Goal: Use online tool/utility: Utilize a website feature to perform a specific function

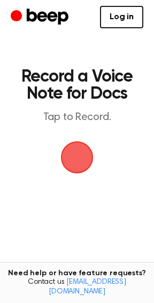
click at [87, 154] on span "button" at bounding box center [77, 158] width 33 height 33
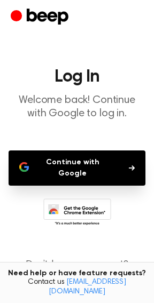
click at [86, 158] on button "Continue with Google" at bounding box center [77, 168] width 137 height 35
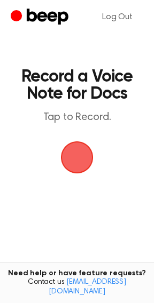
click at [64, 157] on span "button" at bounding box center [77, 158] width 30 height 30
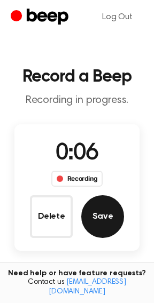
click at [101, 209] on button "Save" at bounding box center [102, 216] width 43 height 43
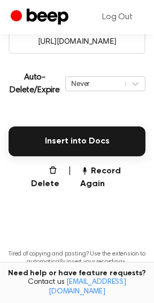
scroll to position [214, 0]
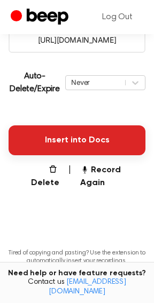
click at [81, 139] on button "Insert into Docs" at bounding box center [77, 140] width 137 height 30
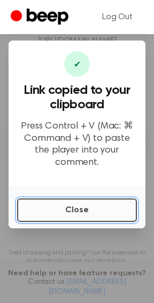
click at [70, 200] on button "Close" at bounding box center [77, 210] width 120 height 23
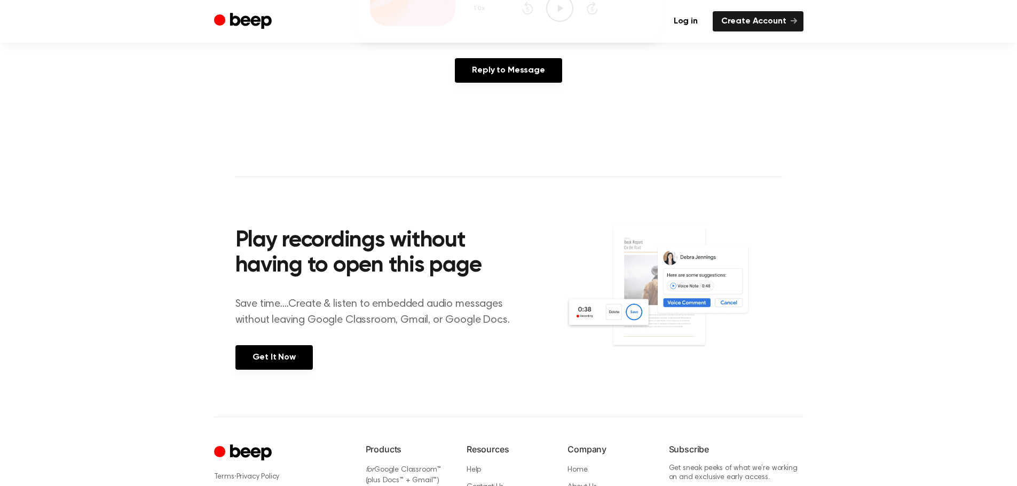
scroll to position [372, 0]
